Goal: Find specific page/section: Find specific page/section

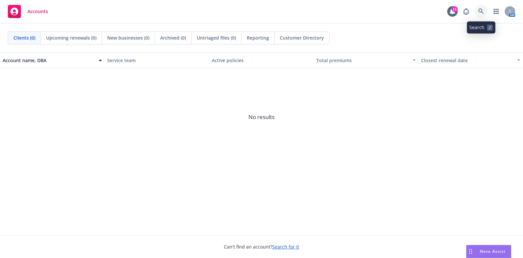
click at [483, 12] on icon at bounding box center [482, 12] width 6 height 6
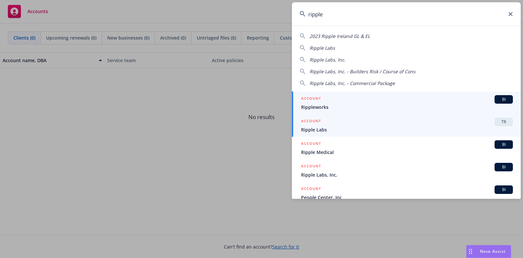
type input "ripple"
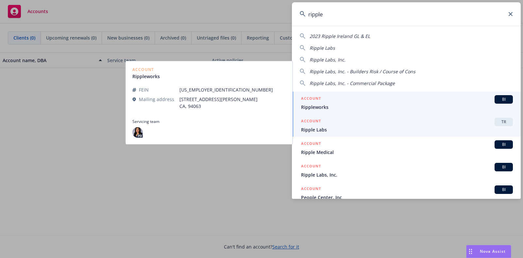
click at [357, 127] on span "Ripple Labs" at bounding box center [407, 129] width 212 height 7
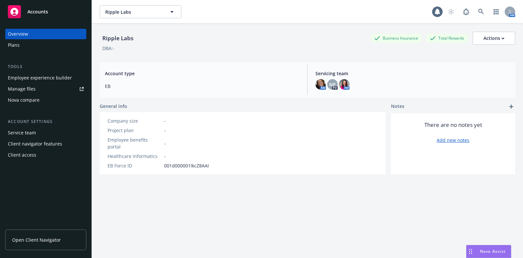
click at [18, 46] on div "Plans" at bounding box center [14, 45] width 12 height 10
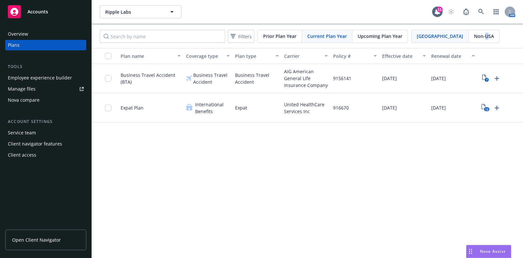
click at [474, 35] on span "Non-USA" at bounding box center [484, 36] width 20 height 7
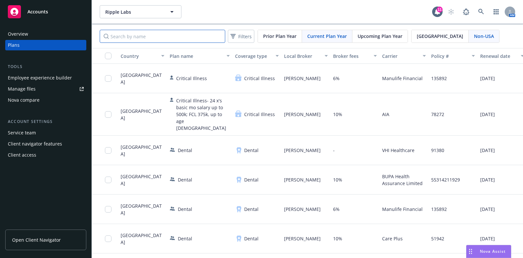
click at [159, 35] on input "Search by name" at bounding box center [163, 36] width 126 height 13
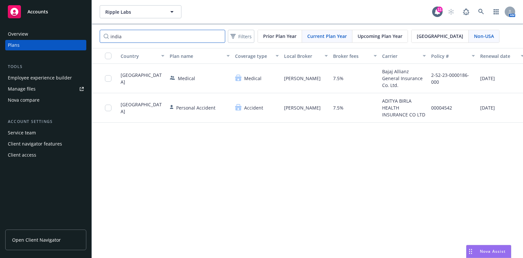
type input "india"
